Goal: Task Accomplishment & Management: Use online tool/utility

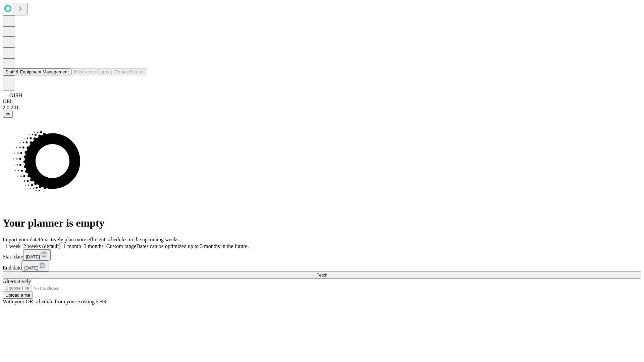
click at [64, 75] on button "Staff & Equipment Management" at bounding box center [37, 71] width 69 height 7
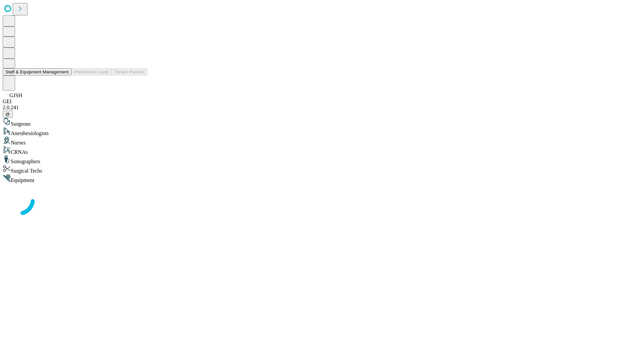
click at [64, 75] on button "Staff & Equipment Management" at bounding box center [37, 71] width 69 height 7
